Goal: Task Accomplishment & Management: Complete application form

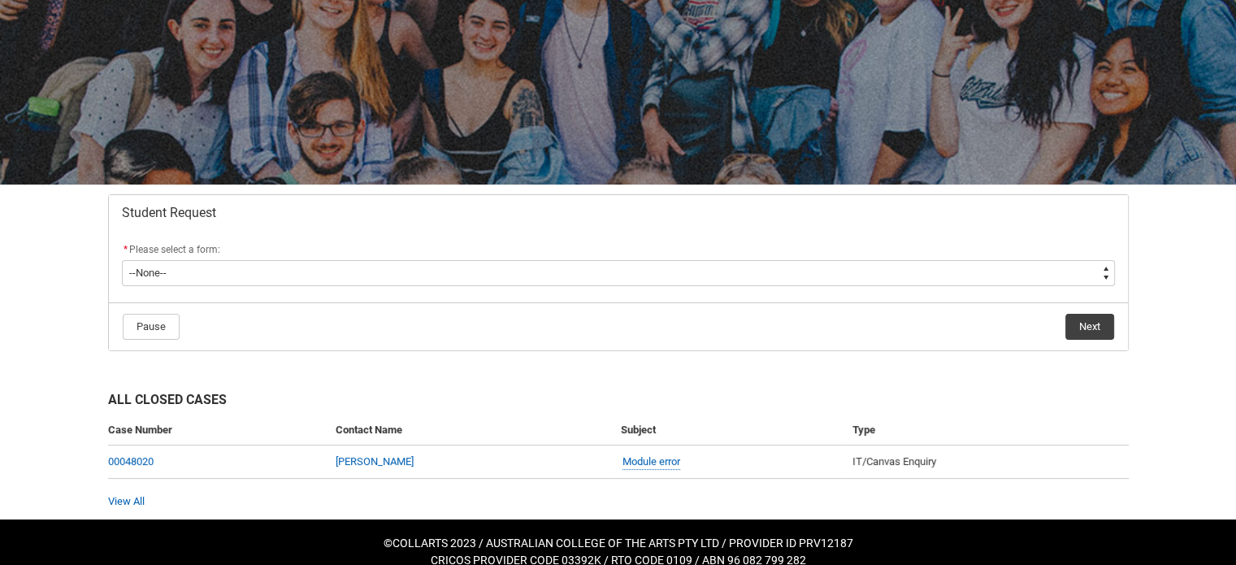
scroll to position [158, 0]
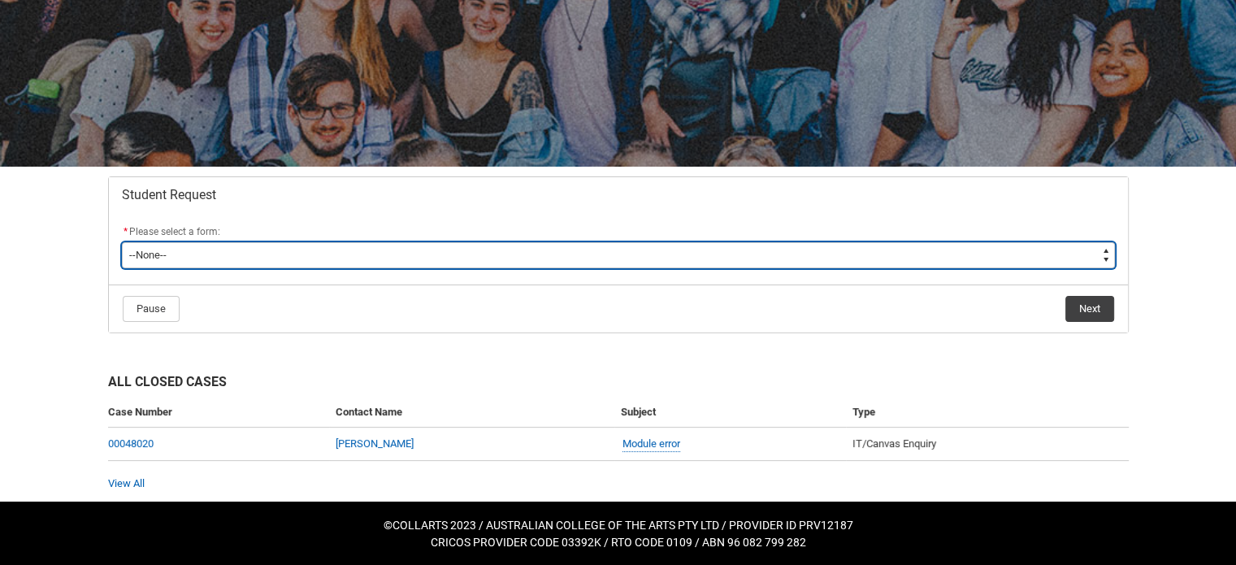
click at [512, 252] on select "--None-- Academic Transcript Application to Appeal Assignment Extension Change …" at bounding box center [618, 255] width 993 height 26
type lightning-select "Enrolment_Variation_Choice"
click at [122, 242] on select "--None-- Academic Transcript Application to Appeal Assignment Extension Change …" at bounding box center [618, 255] width 993 height 26
select select "Enrolment_Variation_Choice"
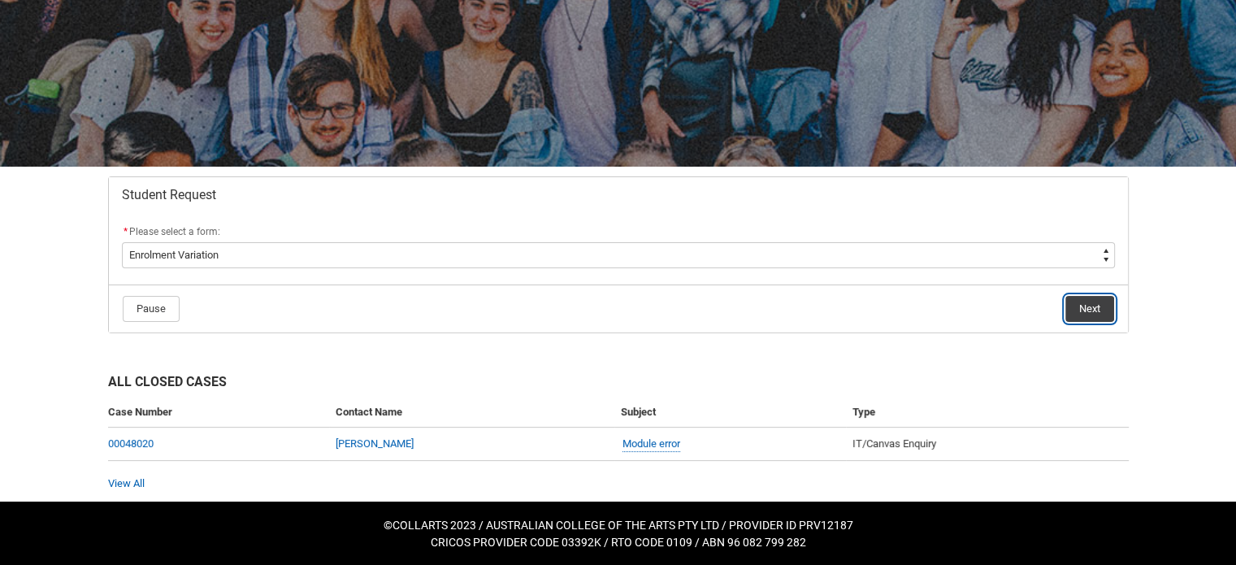
click at [1091, 303] on button "Next" at bounding box center [1089, 309] width 49 height 26
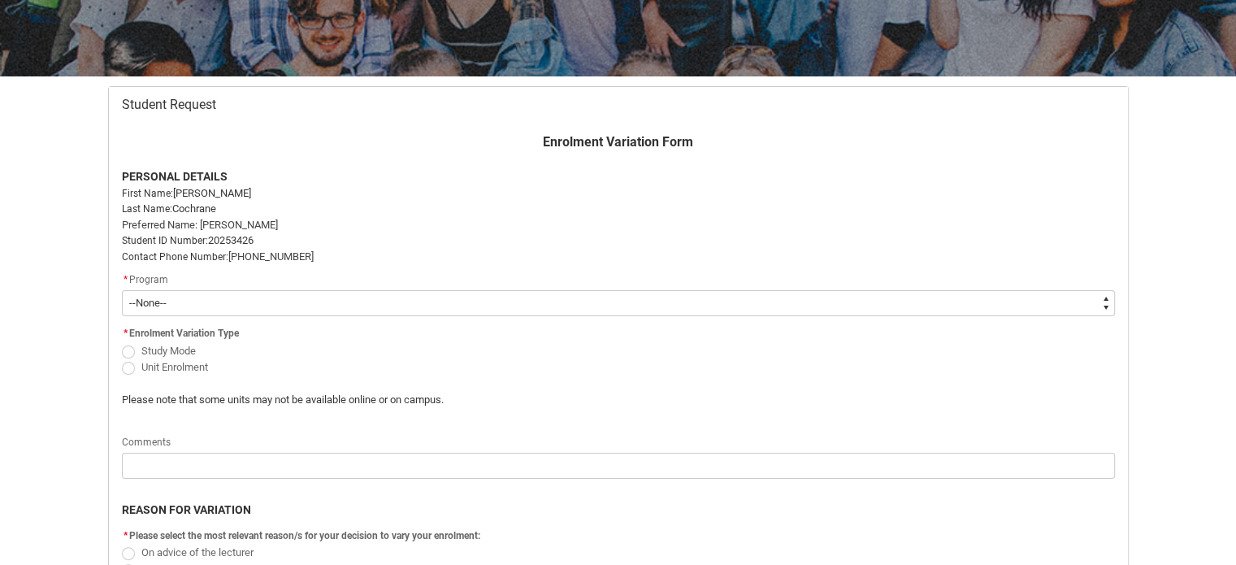
scroll to position [254, 0]
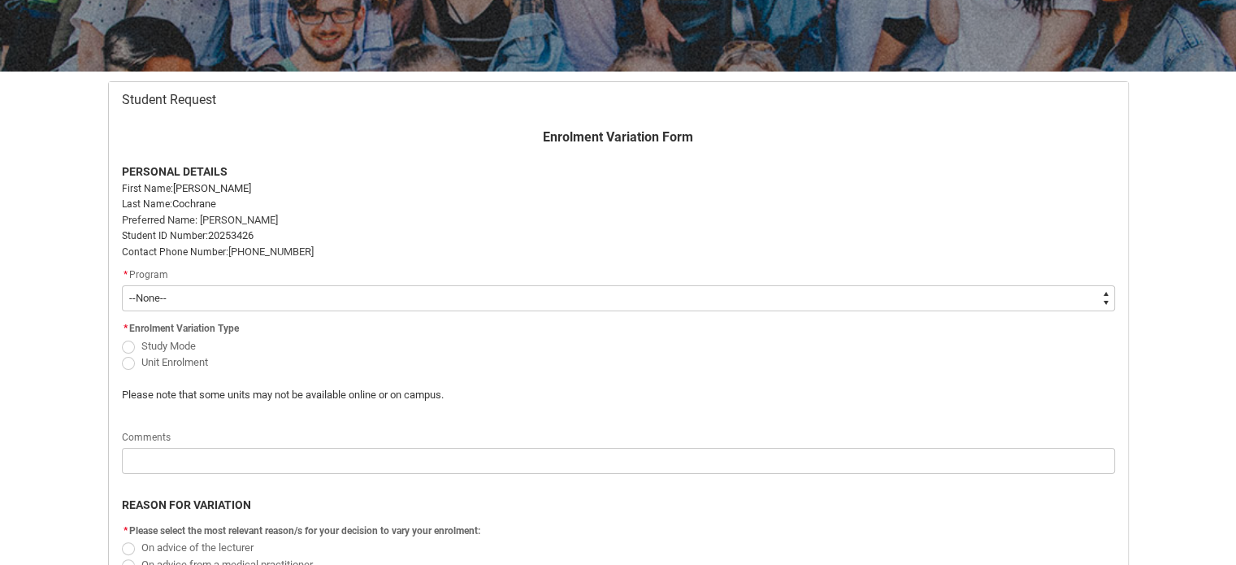
click at [169, 364] on span "Unit Enrolment" at bounding box center [174, 362] width 67 height 12
click at [122, 353] on input "Unit Enrolment" at bounding box center [121, 353] width 1 height 1
radio input "true"
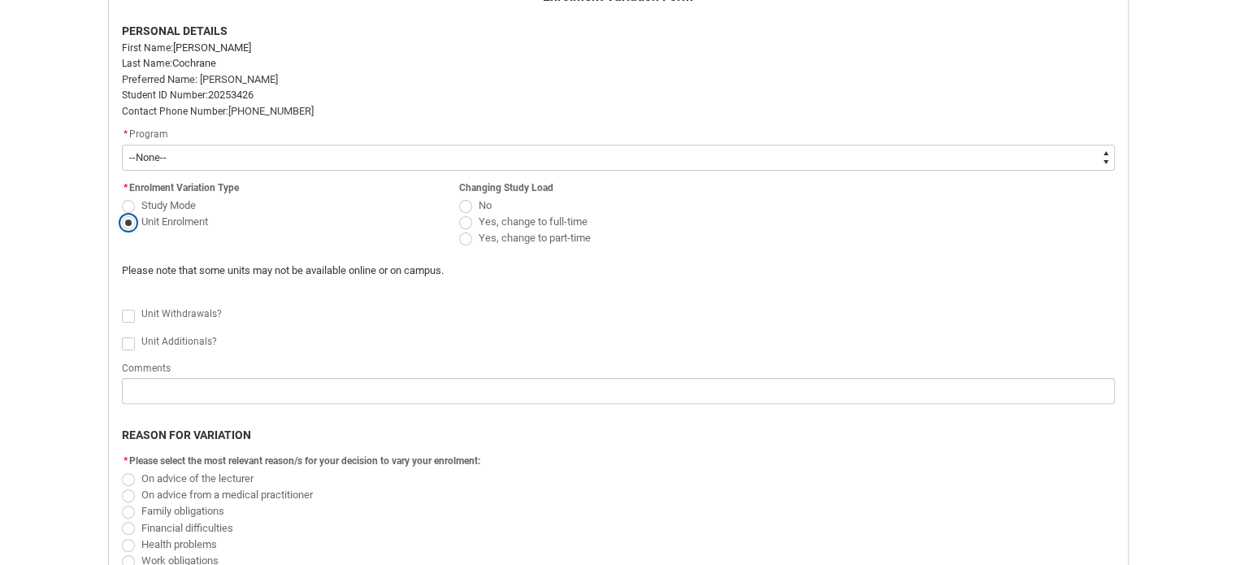
scroll to position [416, 0]
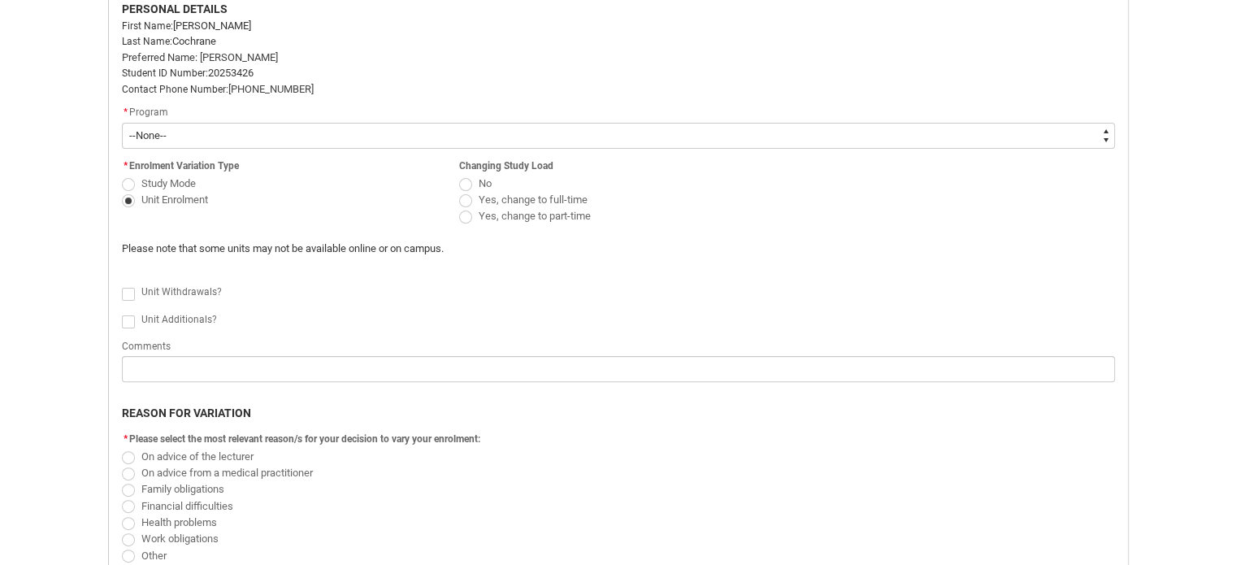
click at [463, 182] on span "Redu_Student_Request flow" at bounding box center [465, 184] width 13 height 13
click at [459, 175] on input "No" at bounding box center [458, 174] width 1 height 1
radio input "true"
